Goal: Task Accomplishment & Management: Manage account settings

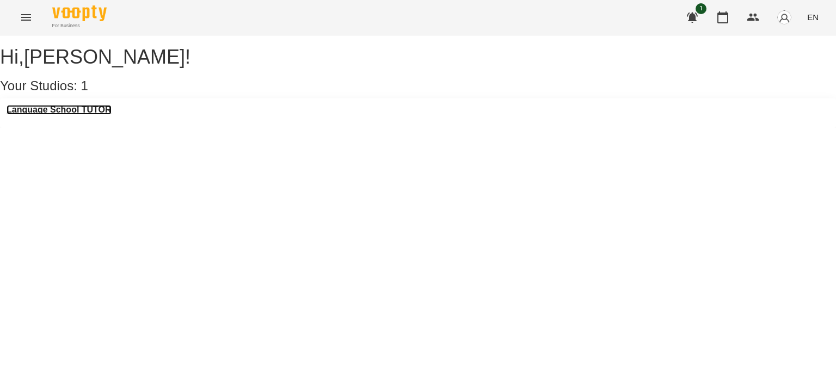
click at [59, 115] on h3 "Language School TUTOR" at bounding box center [59, 110] width 105 height 10
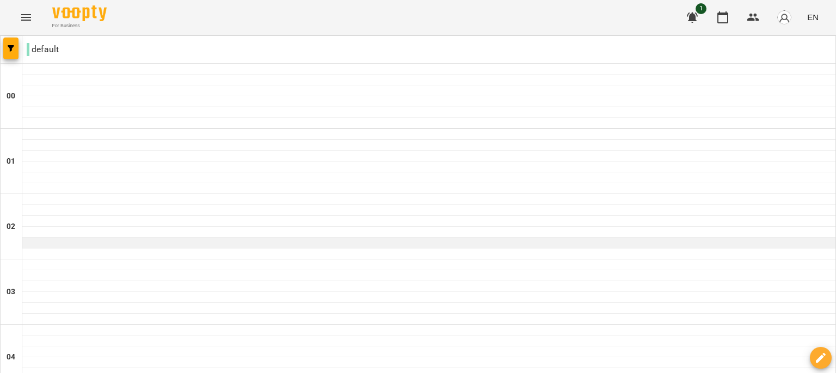
scroll to position [1088, 0]
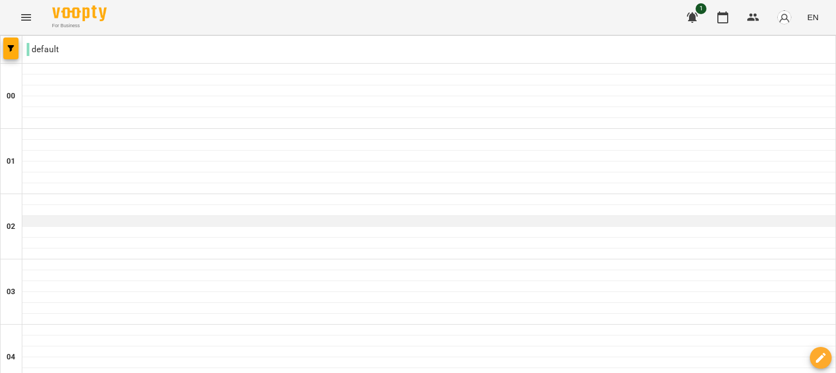
scroll to position [1264, 0]
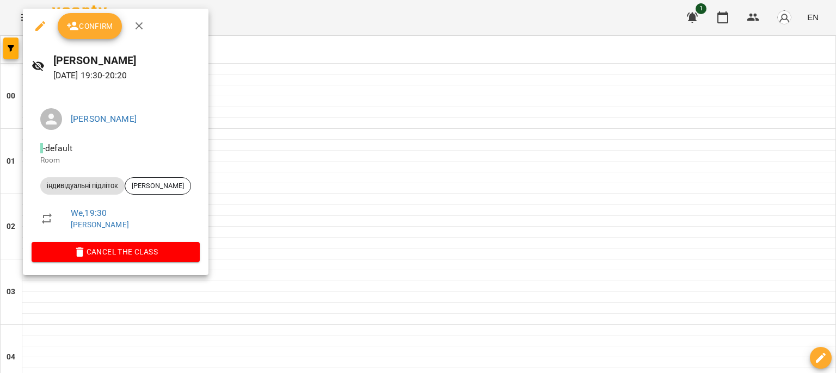
click at [96, 22] on span "Confirm" at bounding box center [89, 26] width 47 height 13
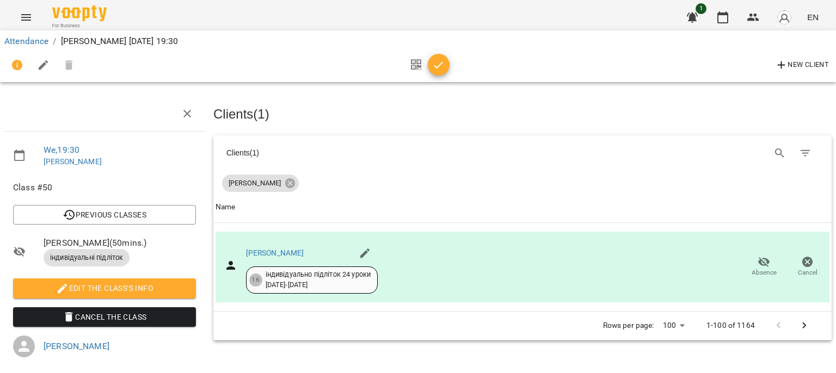
click at [96, 22] on span "For Business" at bounding box center [79, 25] width 54 height 7
click at [448, 63] on span "button" at bounding box center [439, 65] width 22 height 13
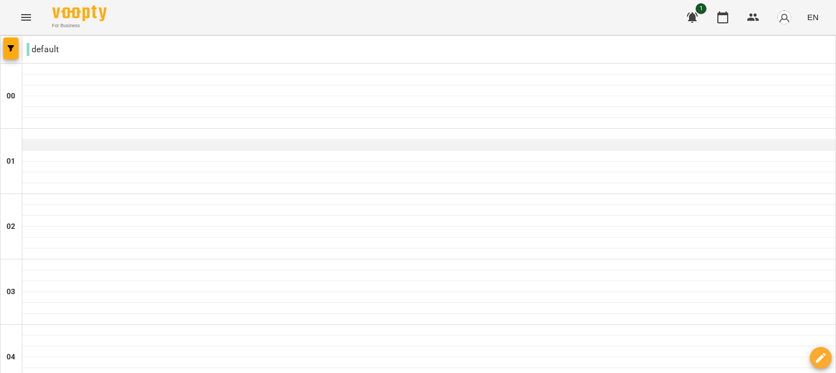
scroll to position [189, 0]
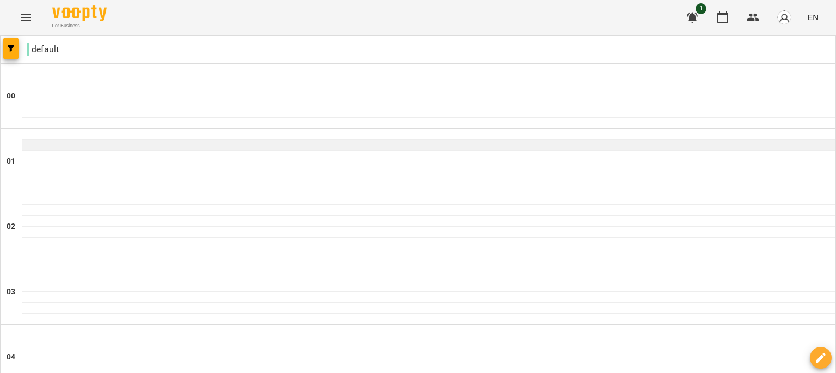
scroll to position [768, 0]
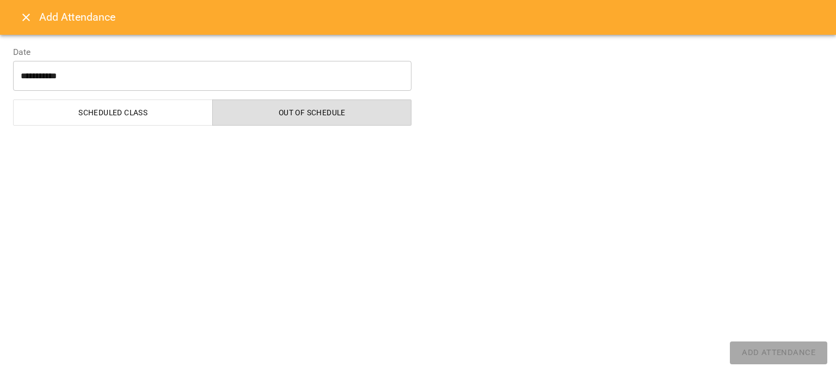
select select "**********"
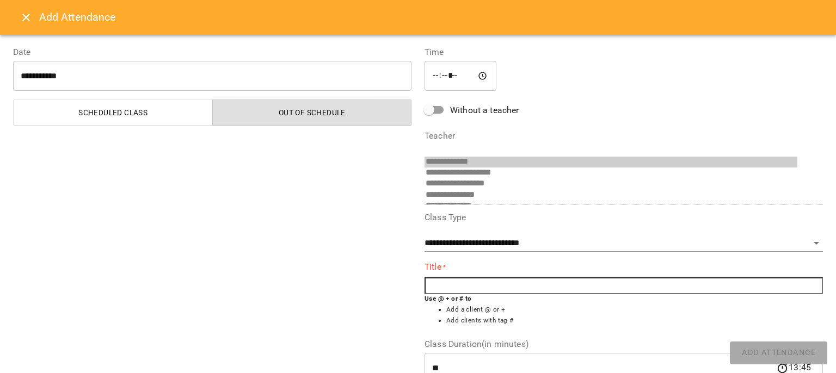
scroll to position [249, 0]
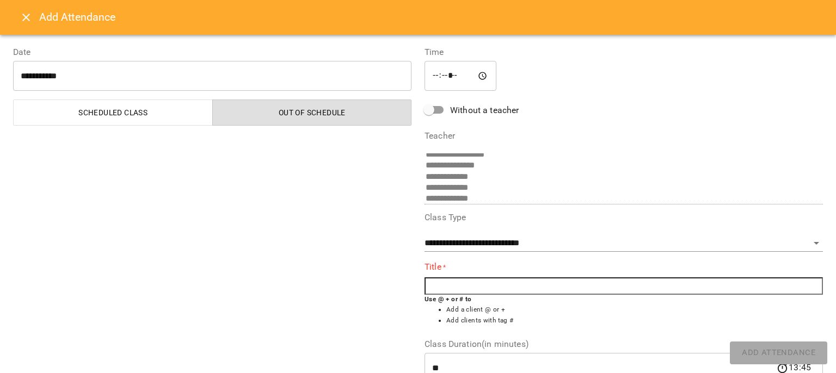
click at [462, 288] on input "text" at bounding box center [623, 285] width 398 height 17
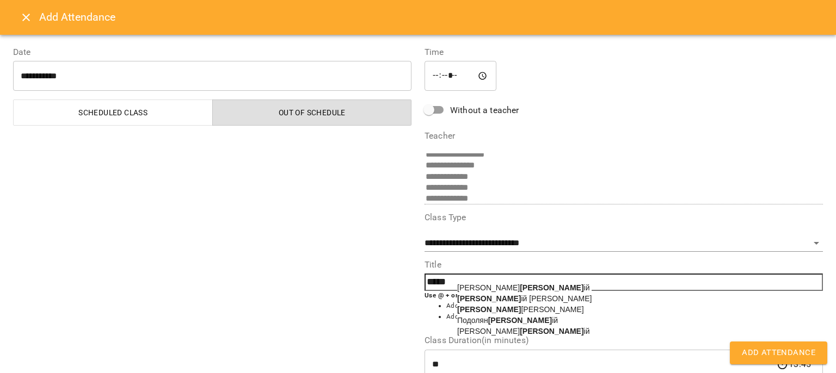
click at [485, 311] on span "[PERSON_NAME] ій [PERSON_NAME]" at bounding box center [520, 309] width 127 height 9
type input "**********"
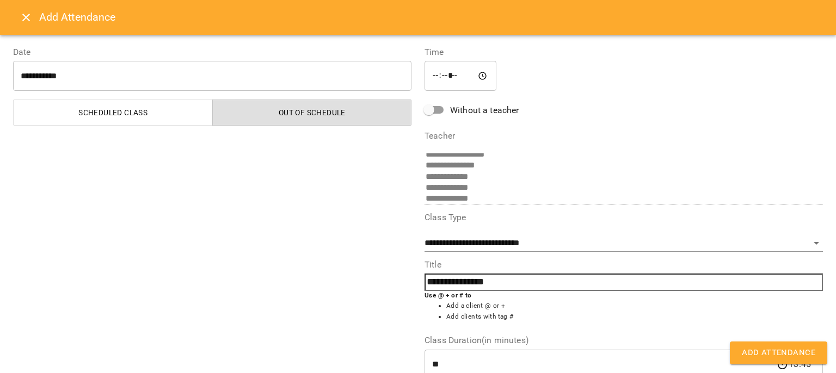
click at [750, 358] on span "Add Attendance" at bounding box center [777, 353] width 73 height 14
